Goal: Find specific page/section: Find specific page/section

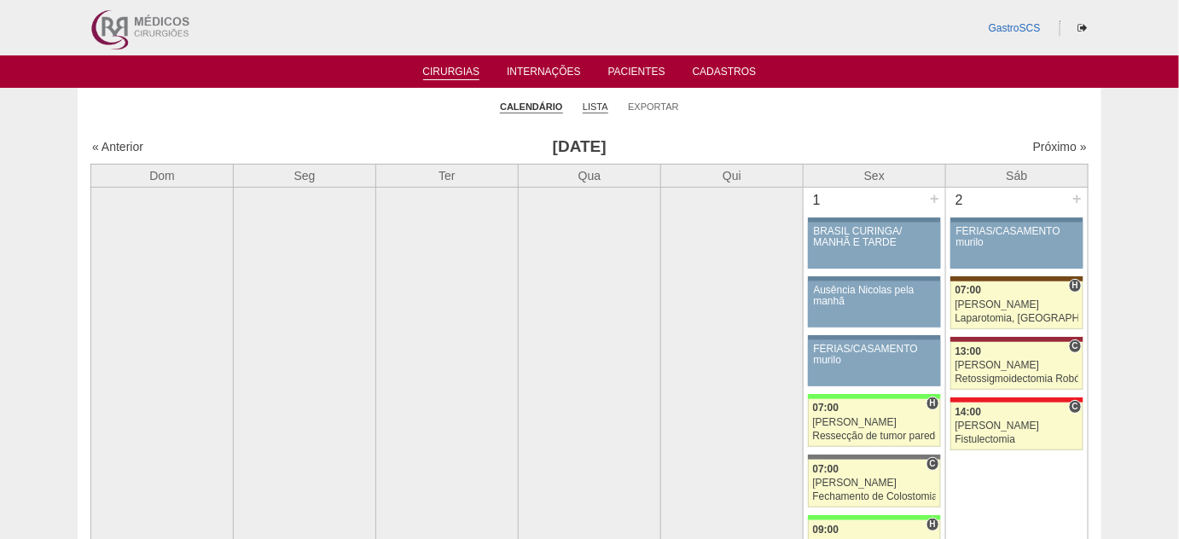
click at [602, 102] on link "Lista" at bounding box center [596, 107] width 26 height 13
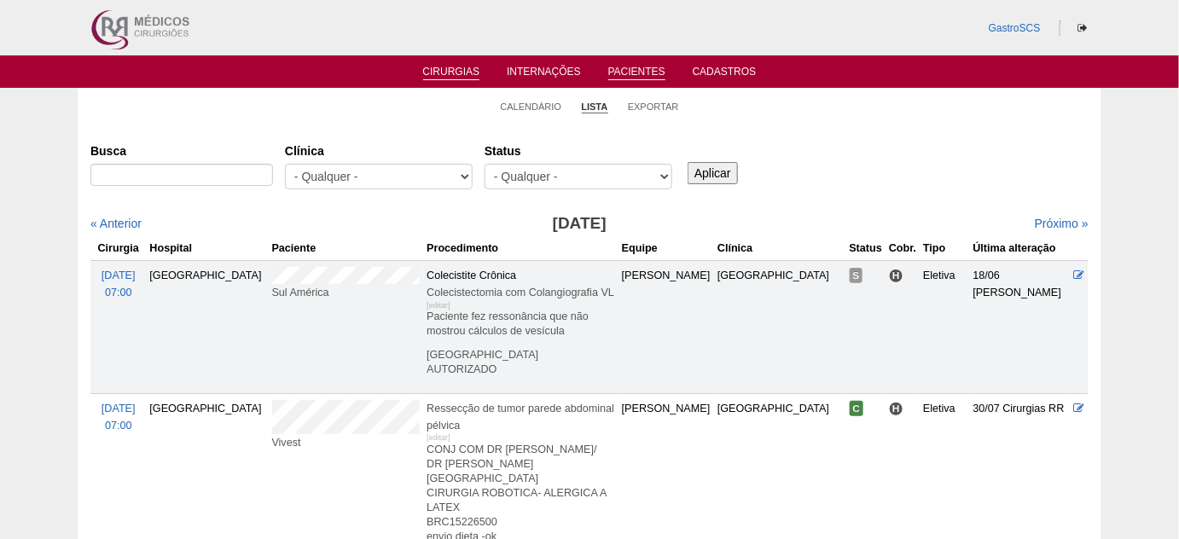
drag, startPoint x: 593, startPoint y: 72, endPoint x: 629, endPoint y: 74, distance: 35.9
click at [594, 73] on ul "Cirurgias Internações Pacientes Cadastros" at bounding box center [589, 71] width 1179 height 32
click at [629, 74] on link "Pacientes" at bounding box center [636, 73] width 57 height 15
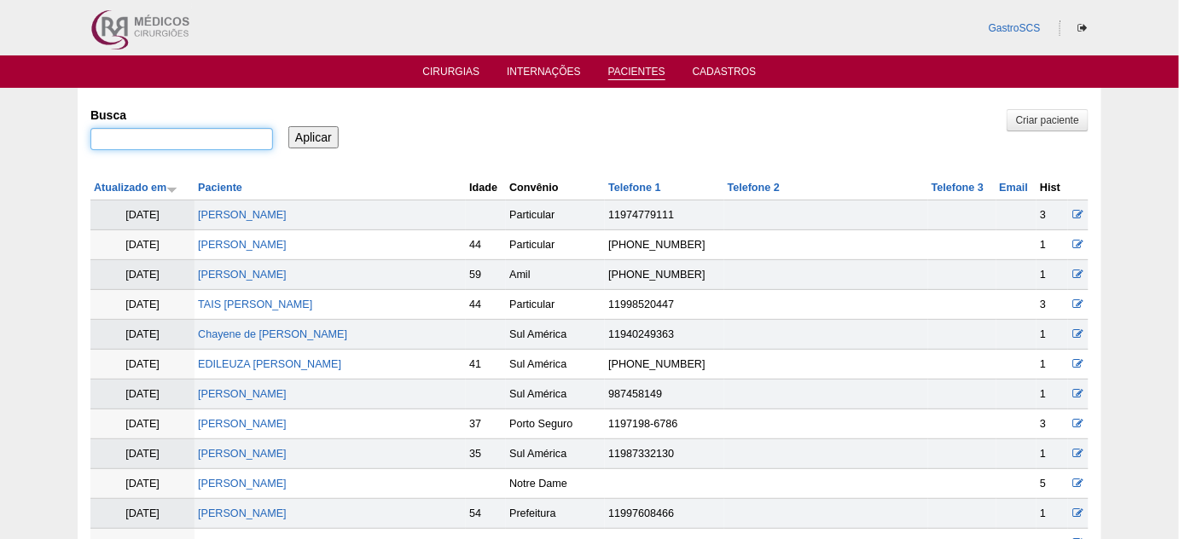
click at [210, 143] on input "Busca" at bounding box center [181, 139] width 183 height 22
type input "patricia"
click at [288, 126] on input "Aplicar" at bounding box center [313, 137] width 50 height 22
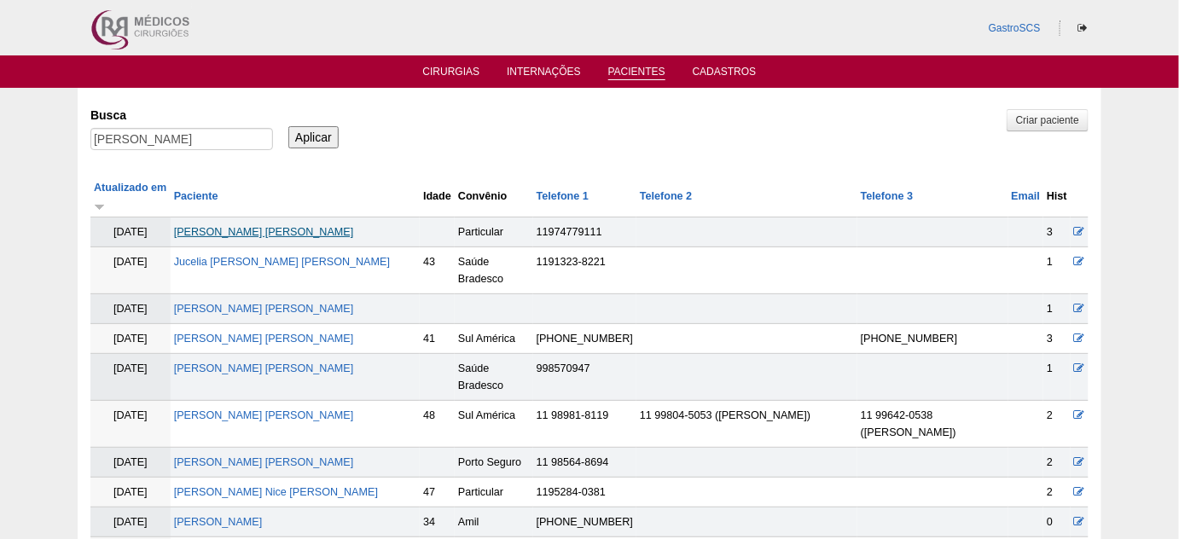
click at [264, 226] on link "[PERSON_NAME]" at bounding box center [264, 232] width 180 height 12
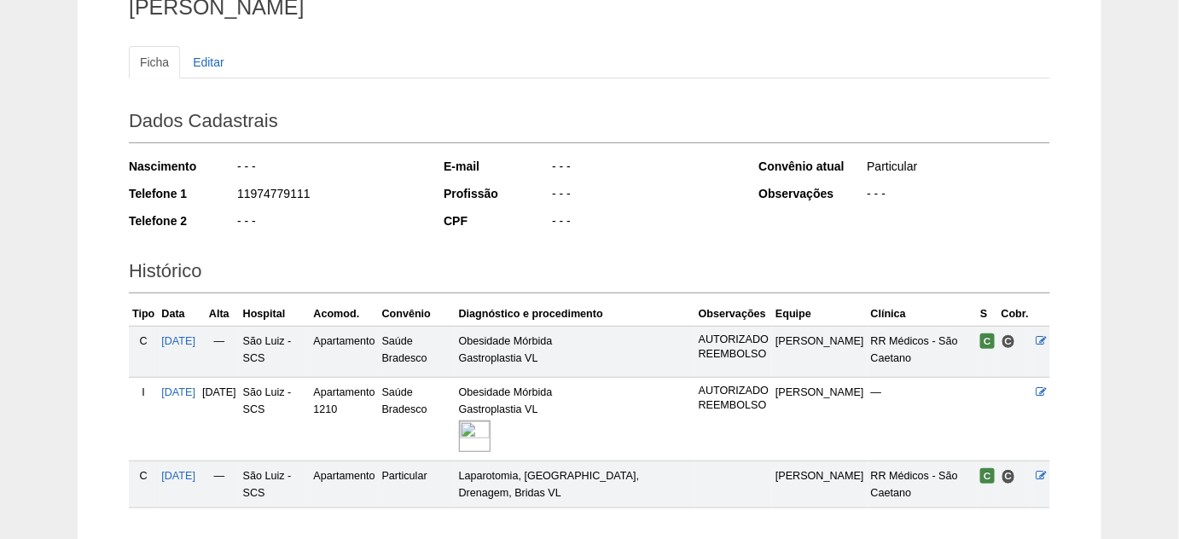
scroll to position [232, 0]
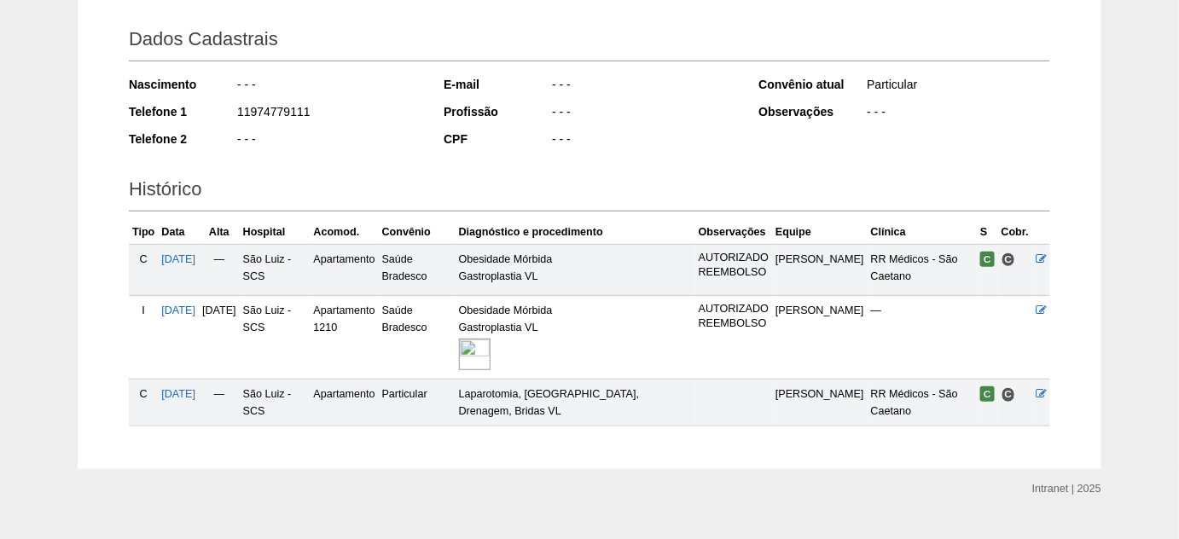
click at [491, 354] on img at bounding box center [475, 355] width 32 height 32
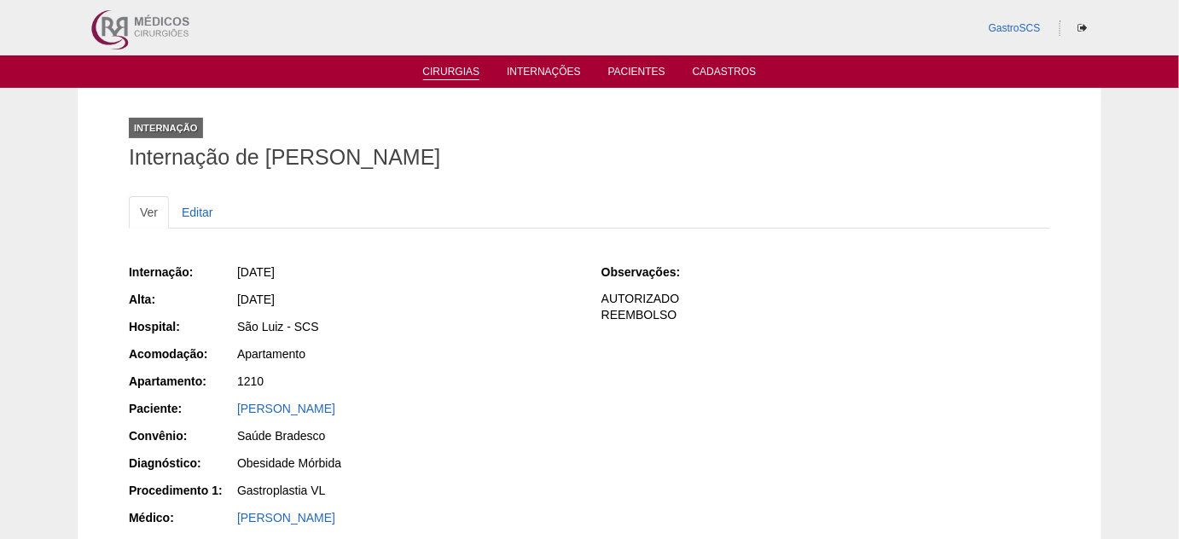
click at [445, 71] on link "Cirurgias" at bounding box center [451, 73] width 57 height 15
